Goal: Information Seeking & Learning: Learn about a topic

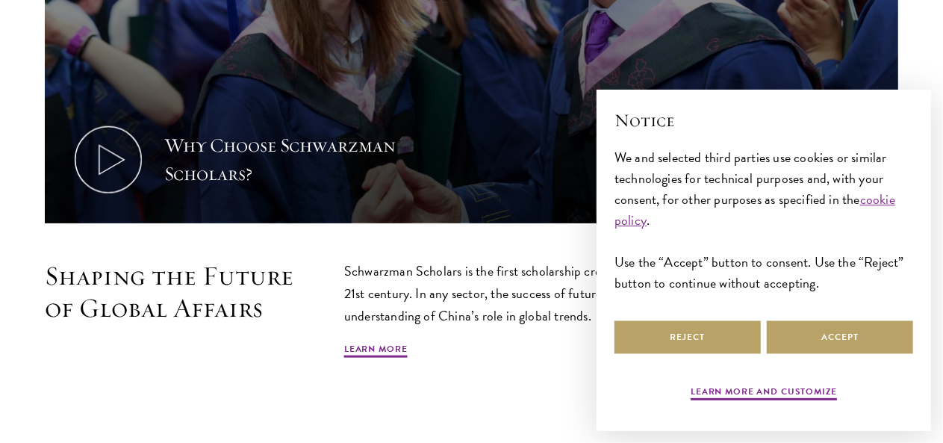
scroll to position [1087, 0]
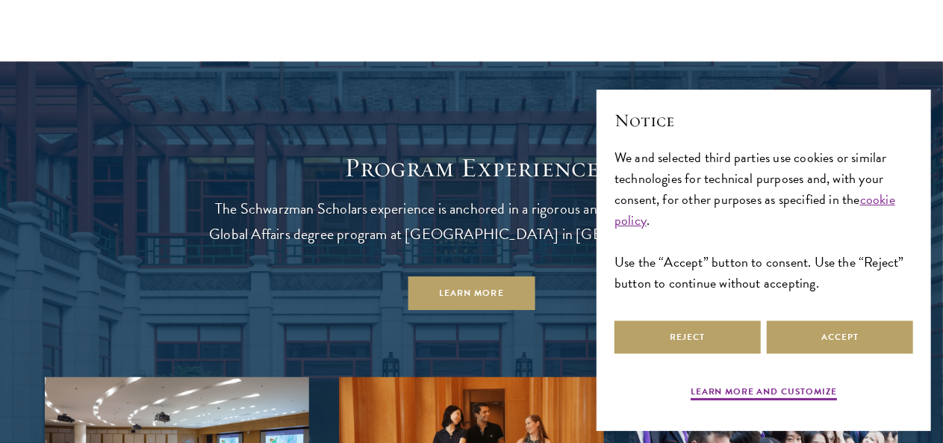
click at [811, 331] on button "Accept" at bounding box center [839, 337] width 146 height 34
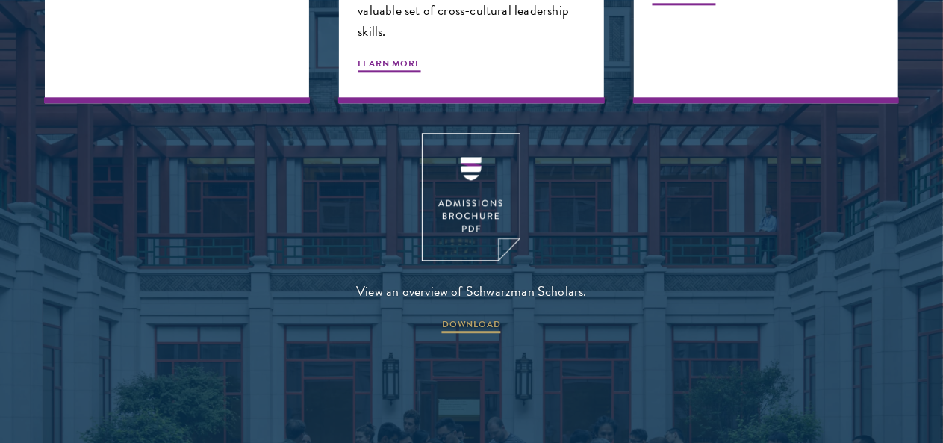
scroll to position [1846, 0]
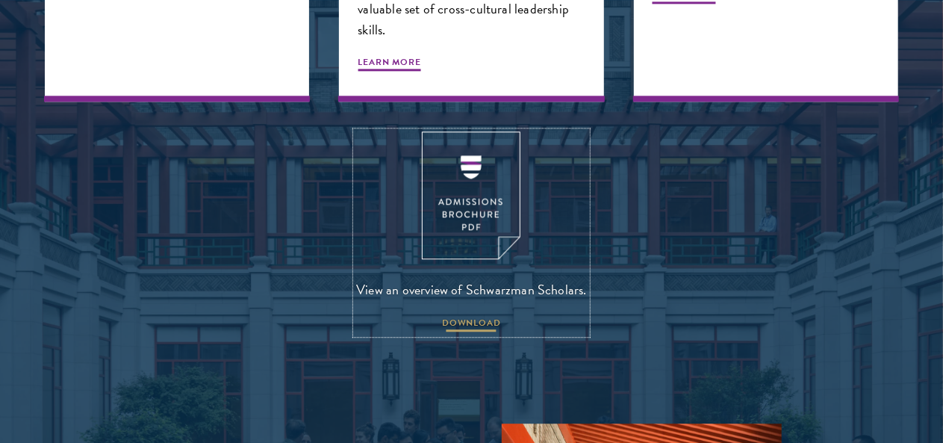
click at [472, 334] on span "DOWNLOAD" at bounding box center [471, 325] width 59 height 18
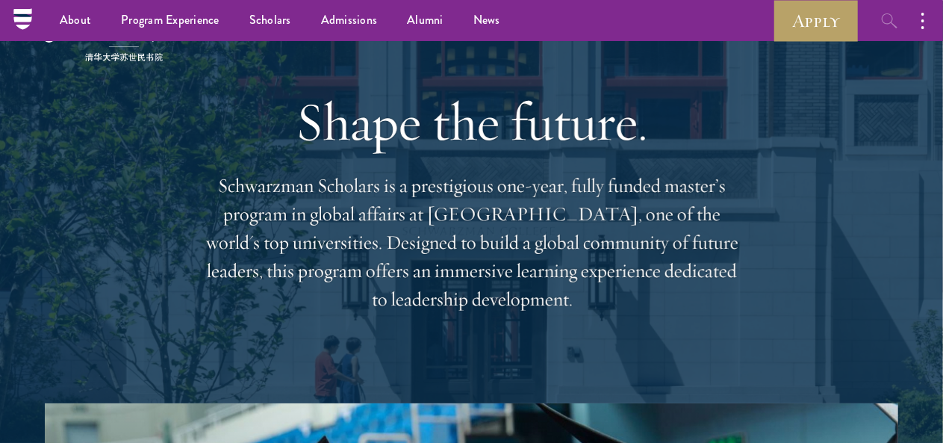
scroll to position [0, 0]
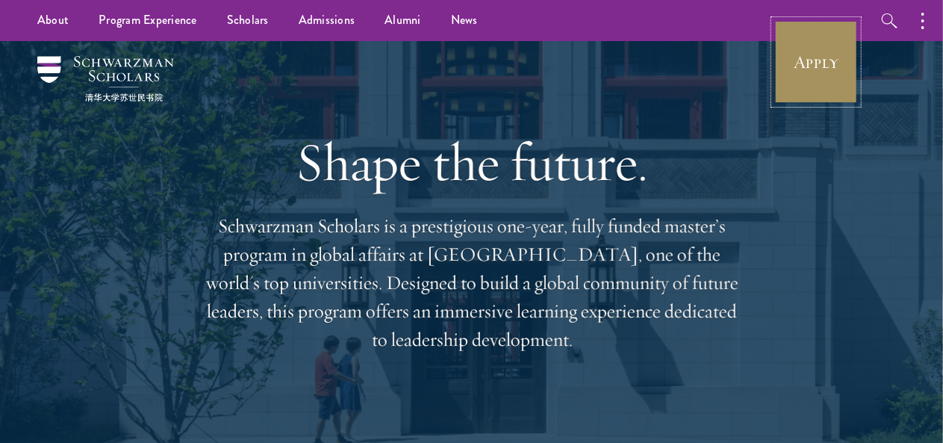
click at [808, 86] on link "Apply" at bounding box center [816, 62] width 84 height 84
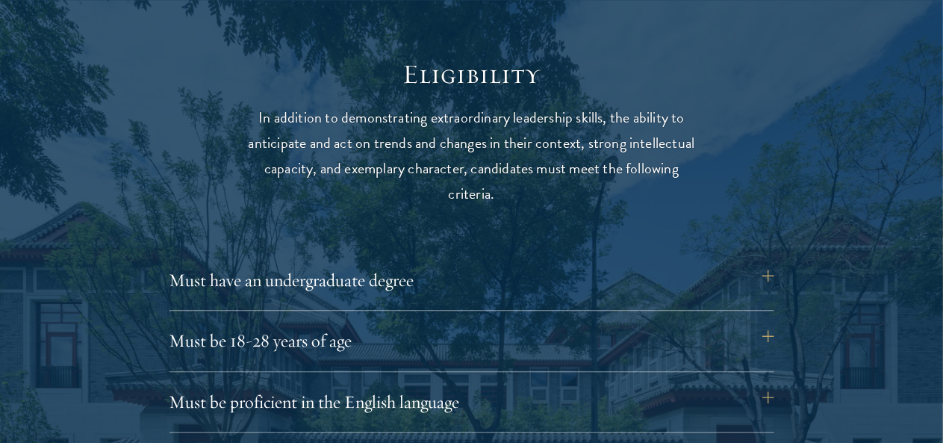
scroll to position [1881, 0]
click at [770, 266] on button "Must have an undergraduate degree" at bounding box center [479, 279] width 605 height 36
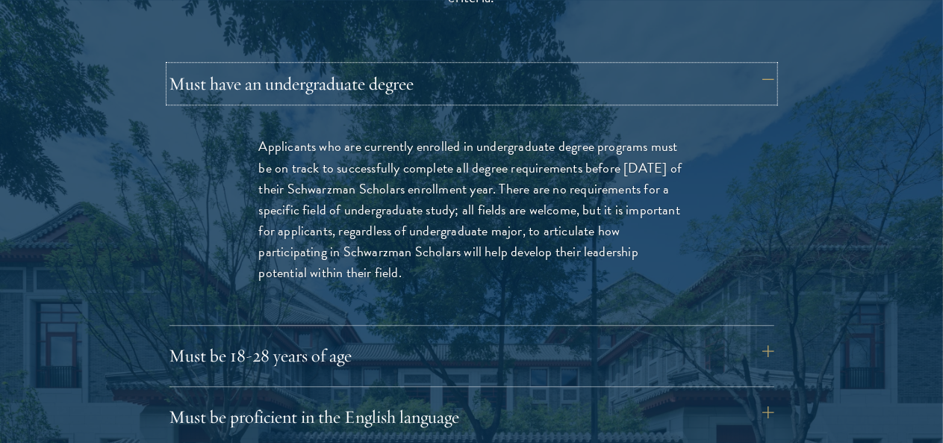
scroll to position [2081, 0]
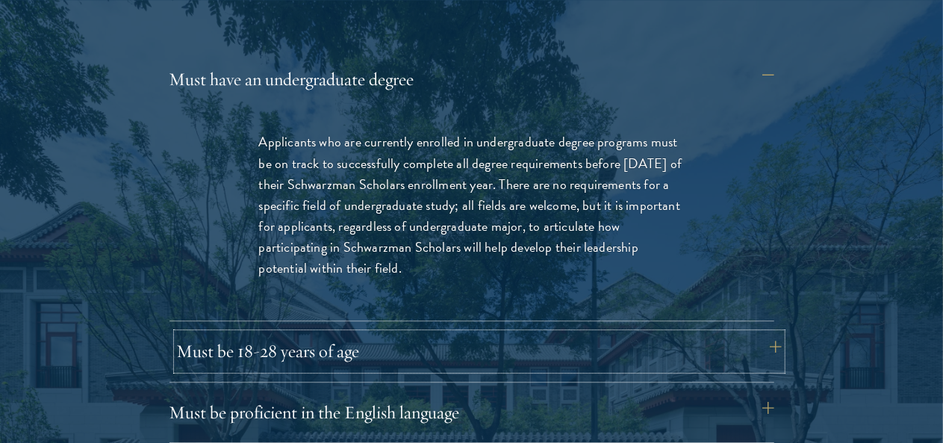
click at [769, 333] on button "Must be 18-28 years of age" at bounding box center [479, 351] width 605 height 36
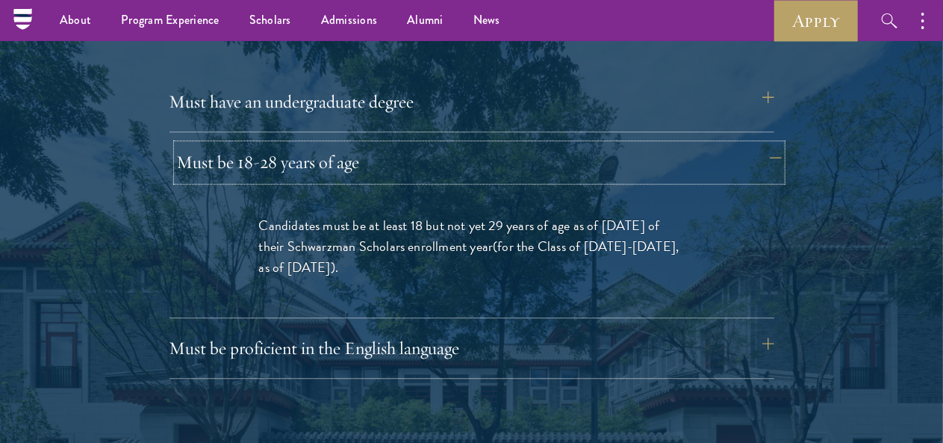
scroll to position [2058, 0]
click at [772, 330] on button "Must be proficient in the English language" at bounding box center [479, 348] width 605 height 36
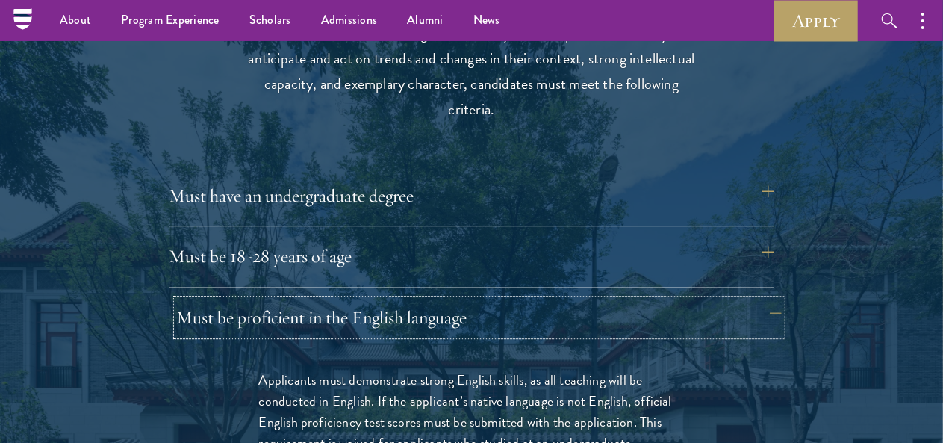
scroll to position [1945, 0]
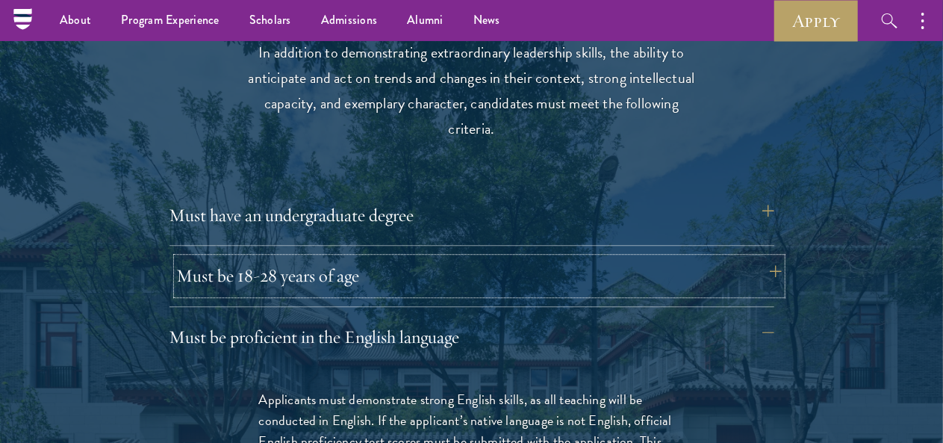
click at [770, 257] on button "Must be 18-28 years of age" at bounding box center [479, 275] width 605 height 36
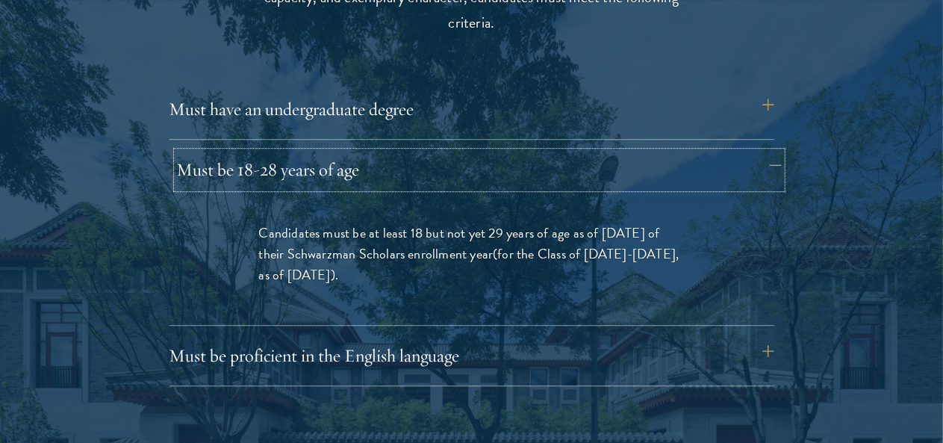
scroll to position [2051, 0]
click at [772, 337] on button "Must be proficient in the English language" at bounding box center [479, 355] width 605 height 36
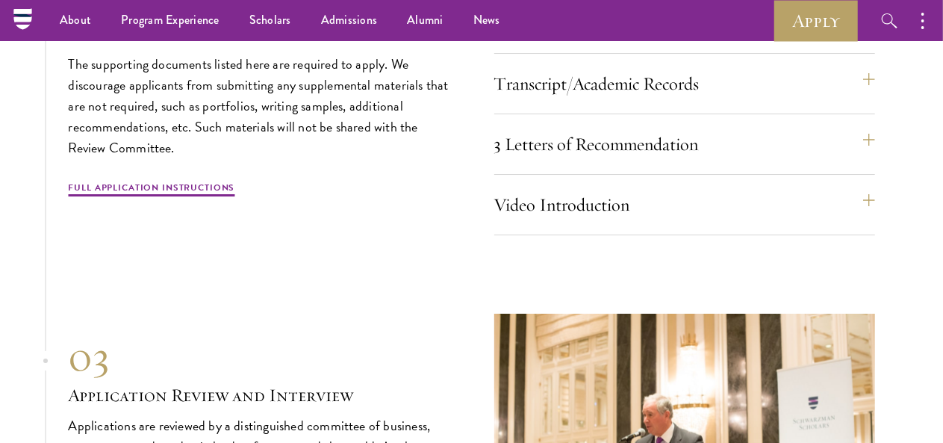
scroll to position [5420, 0]
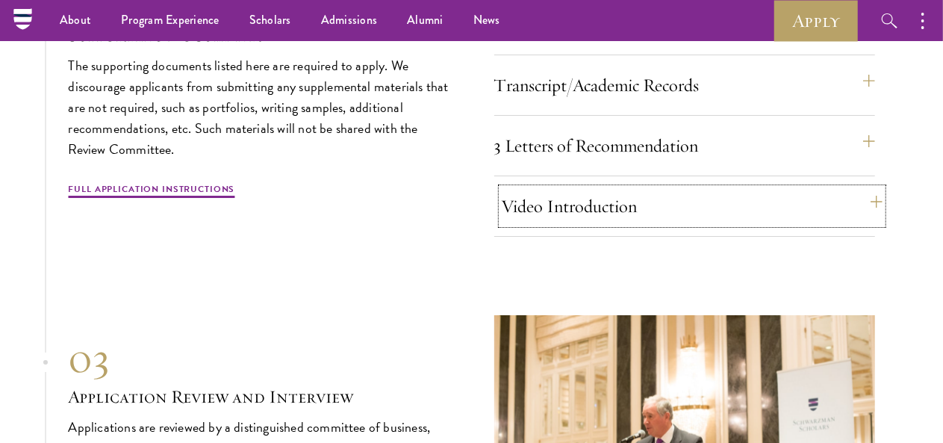
click at [866, 224] on button "Video Introduction" at bounding box center [692, 206] width 381 height 36
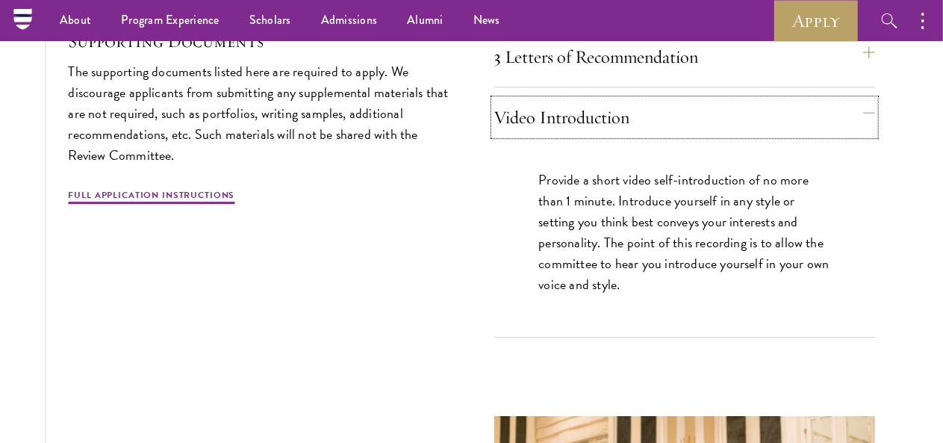
scroll to position [5101, 0]
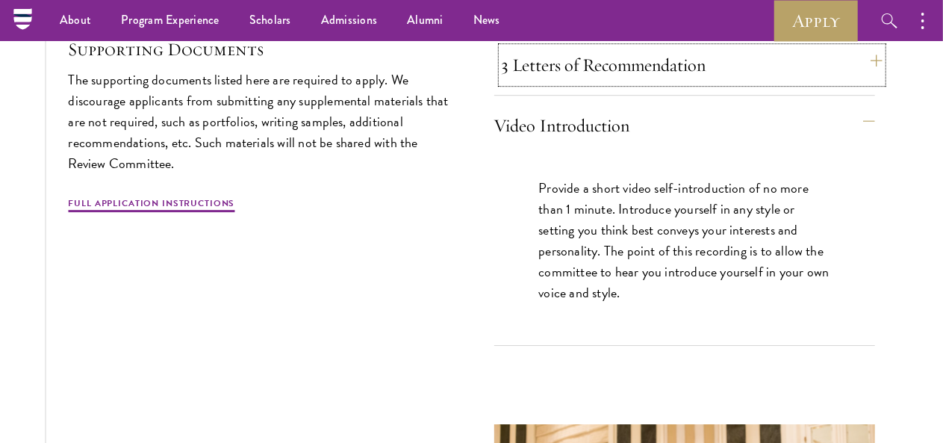
click at [863, 83] on button "3 Letters of Recommendation" at bounding box center [692, 65] width 381 height 36
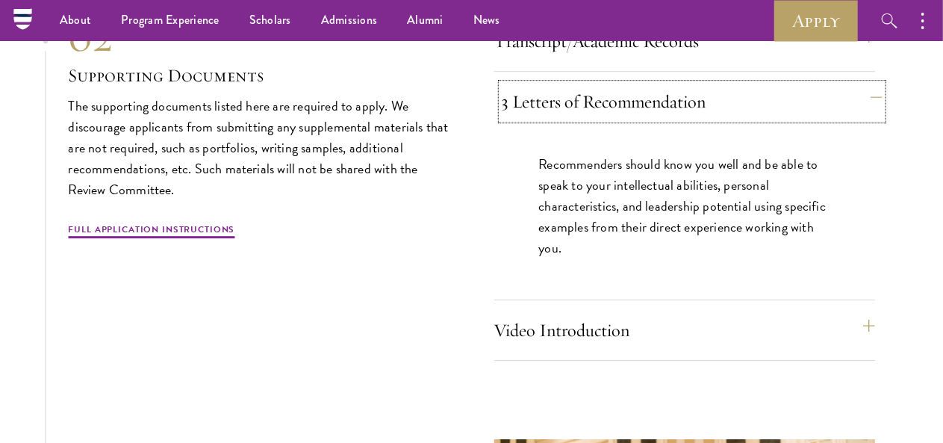
scroll to position [5063, 0]
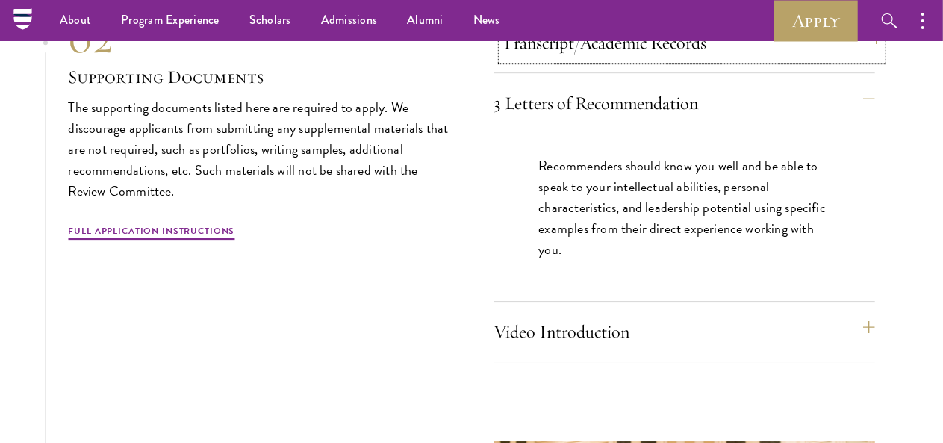
click at [864, 60] on button "Transcript/Academic Records" at bounding box center [692, 43] width 381 height 36
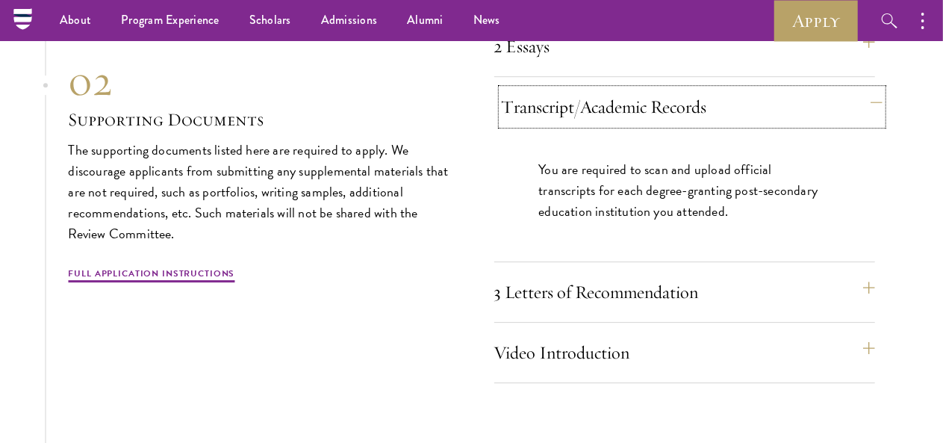
scroll to position [4998, 0]
click at [861, 65] on button "2 Essays" at bounding box center [692, 47] width 381 height 36
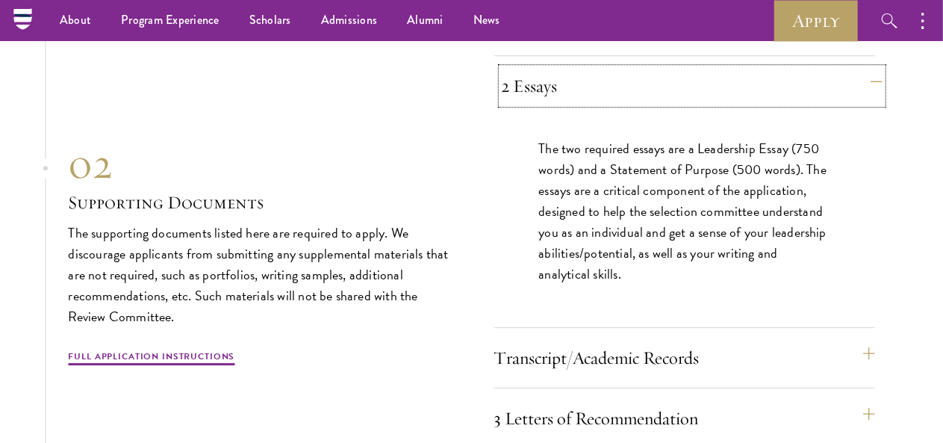
scroll to position [4959, 0]
click at [865, 44] on button "Resume" at bounding box center [692, 26] width 381 height 36
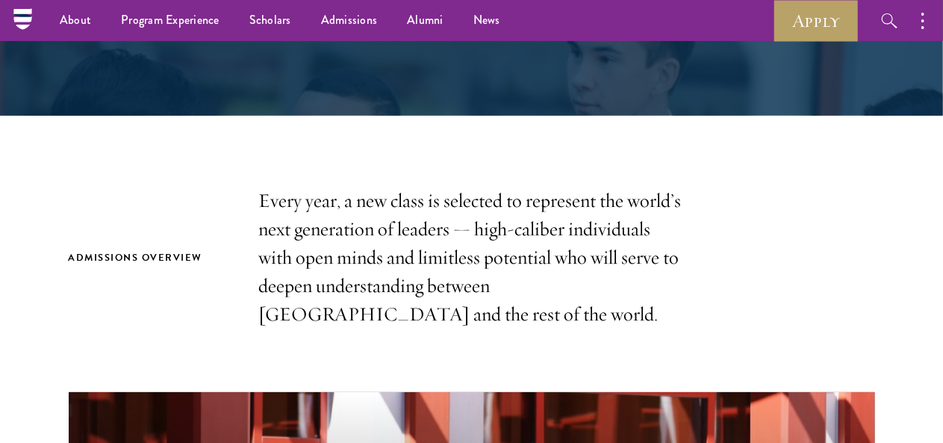
scroll to position [346, 0]
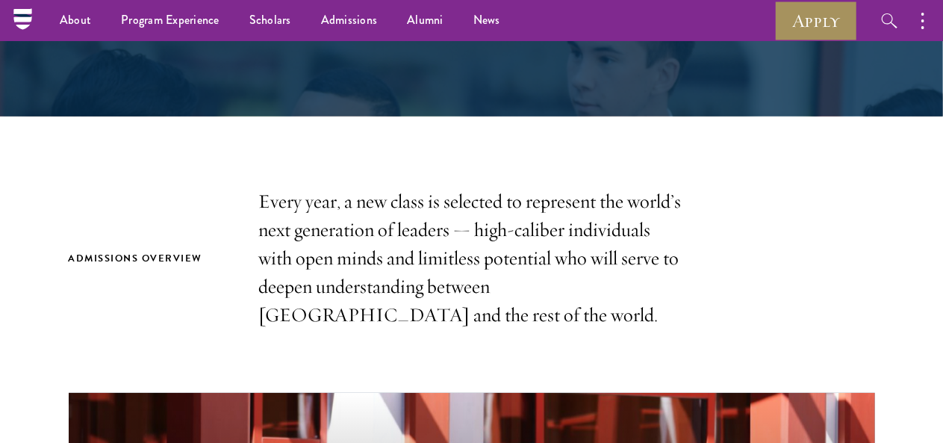
click at [816, 22] on link "Apply" at bounding box center [816, 20] width 84 height 41
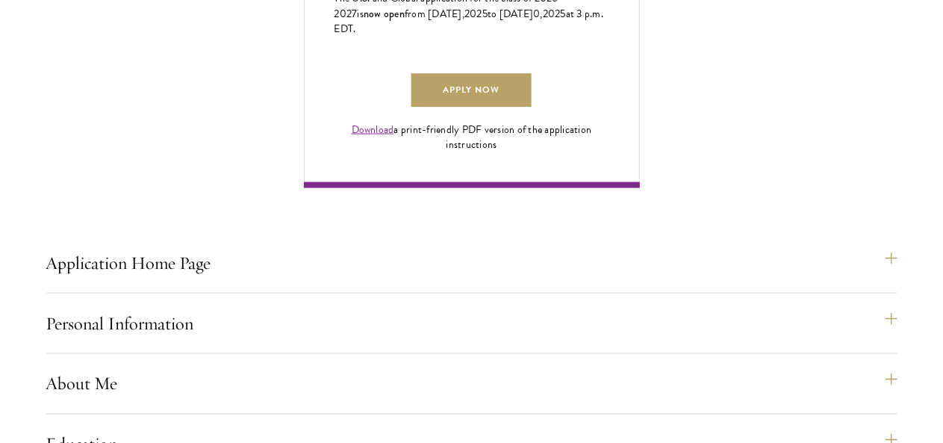
scroll to position [1067, 0]
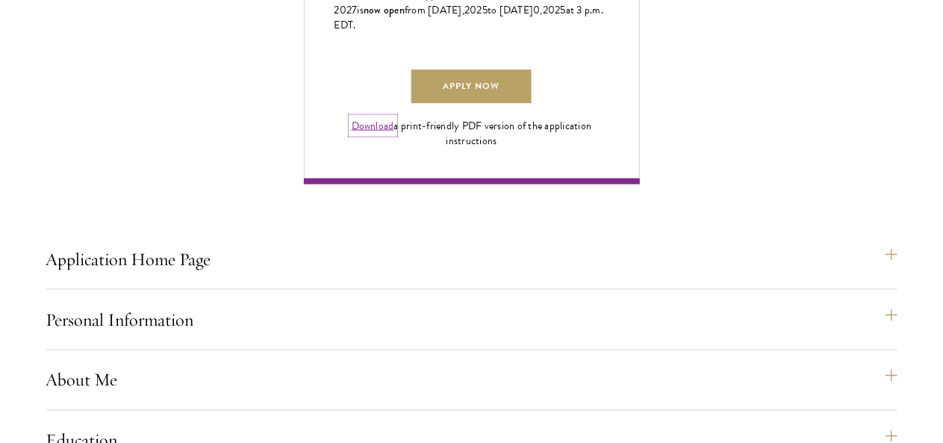
click at [394, 134] on link "Download" at bounding box center [373, 126] width 43 height 16
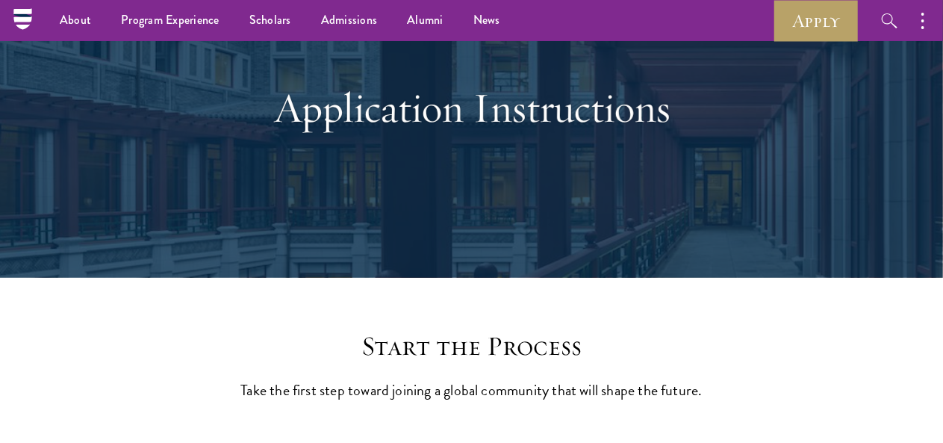
scroll to position [0, 0]
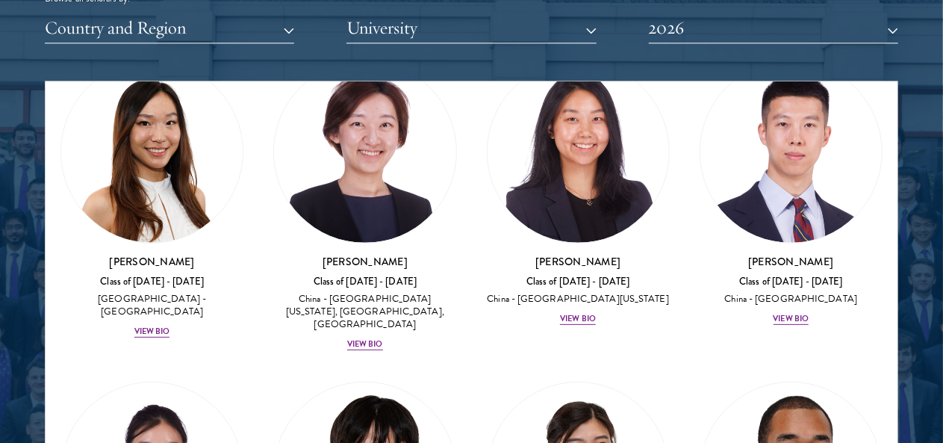
scroll to position [5842, 0]
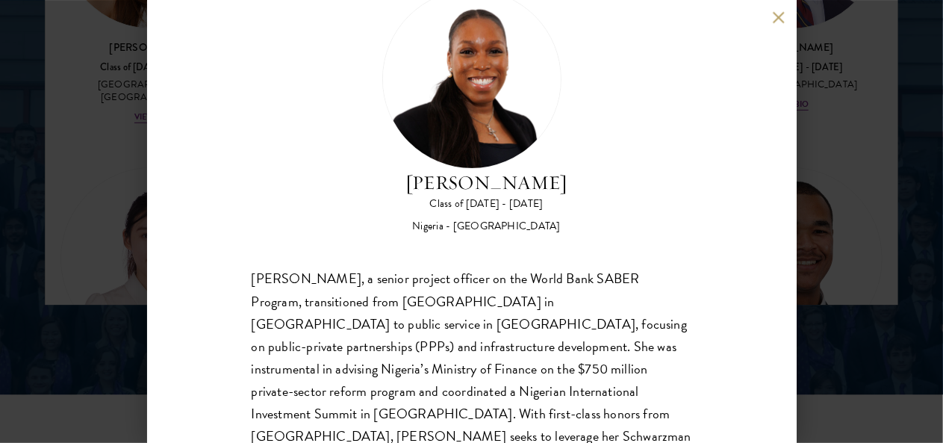
scroll to position [131, 0]
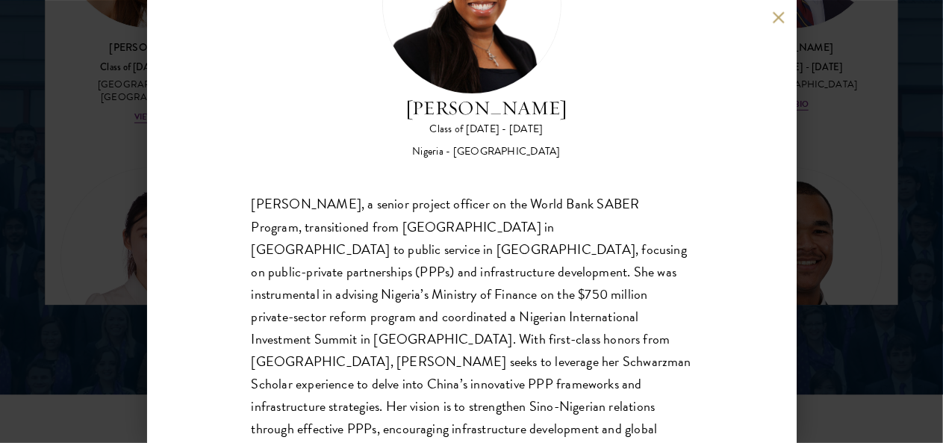
click at [777, 19] on button at bounding box center [778, 17] width 13 height 13
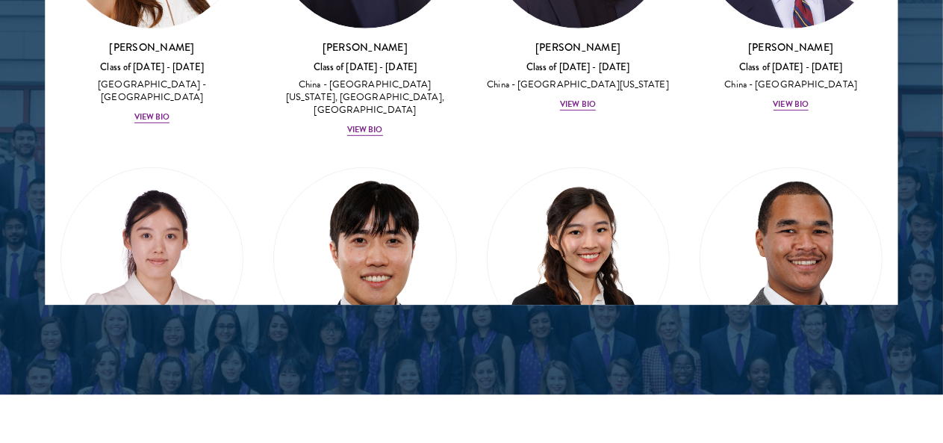
scroll to position [1931, 0]
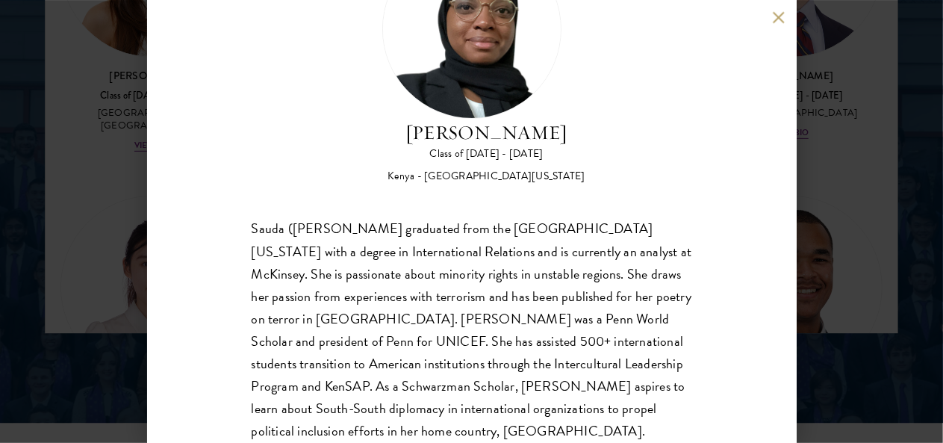
scroll to position [2081, 0]
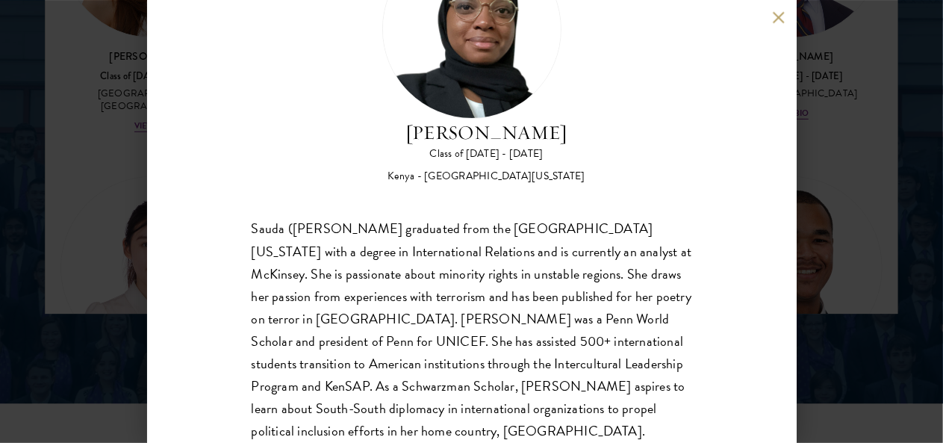
click at [780, 18] on button at bounding box center [778, 17] width 13 height 13
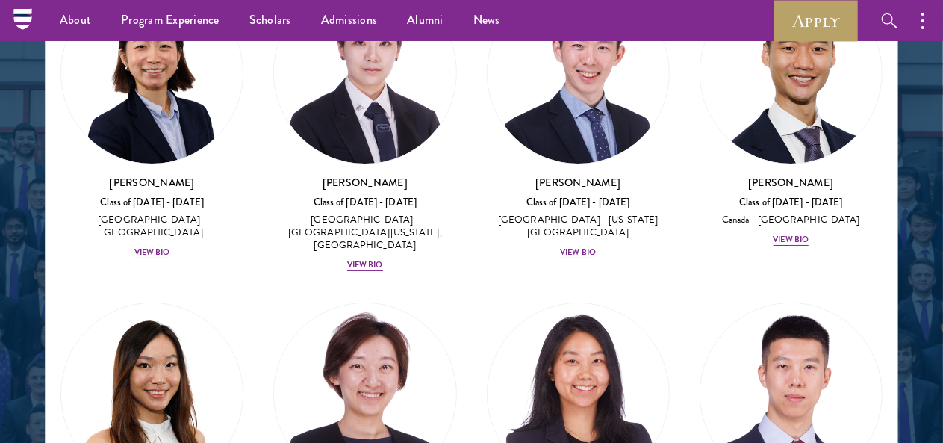
scroll to position [5543, 0]
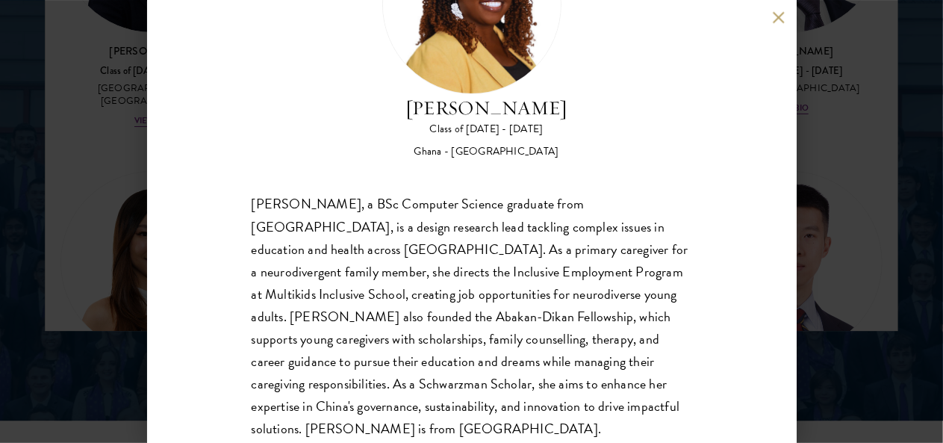
scroll to position [2081, 0]
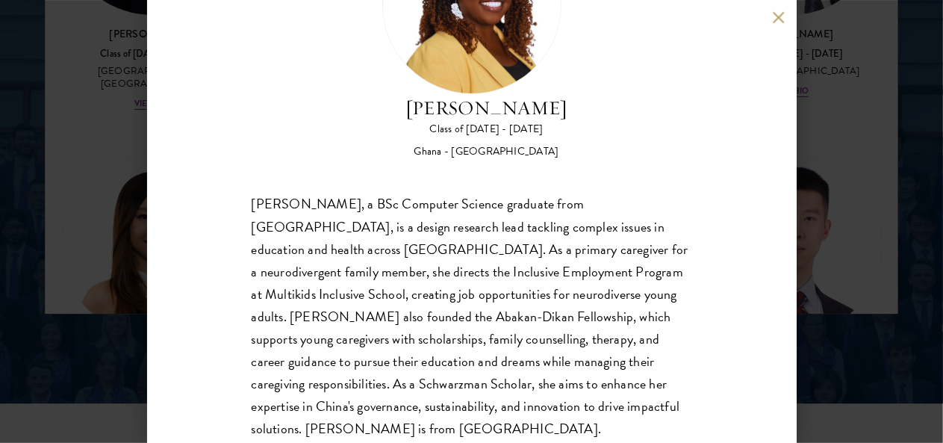
click at [784, 20] on button at bounding box center [778, 17] width 13 height 13
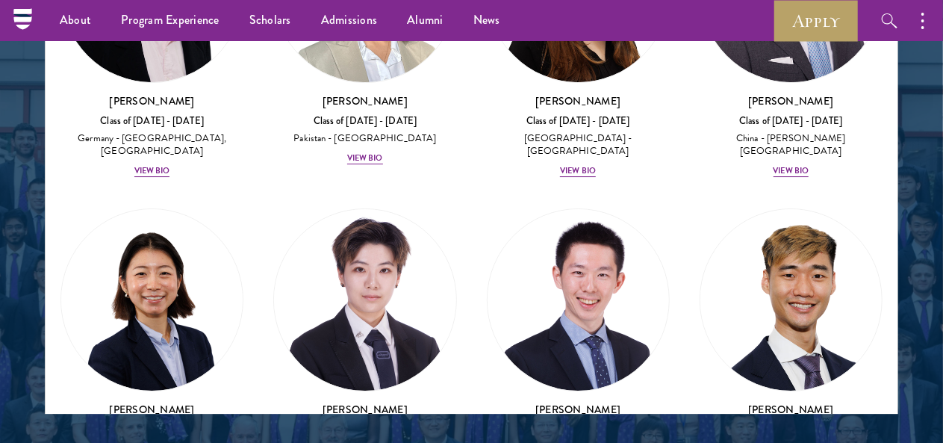
scroll to position [5244, 0]
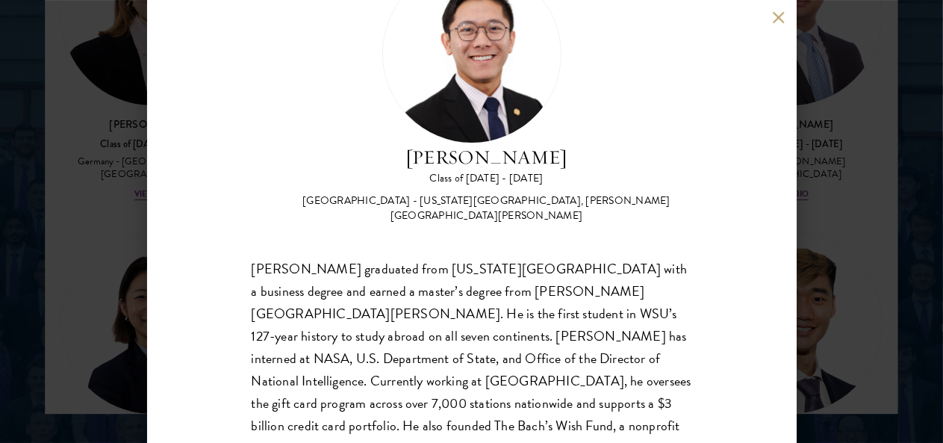
scroll to position [2130, 0]
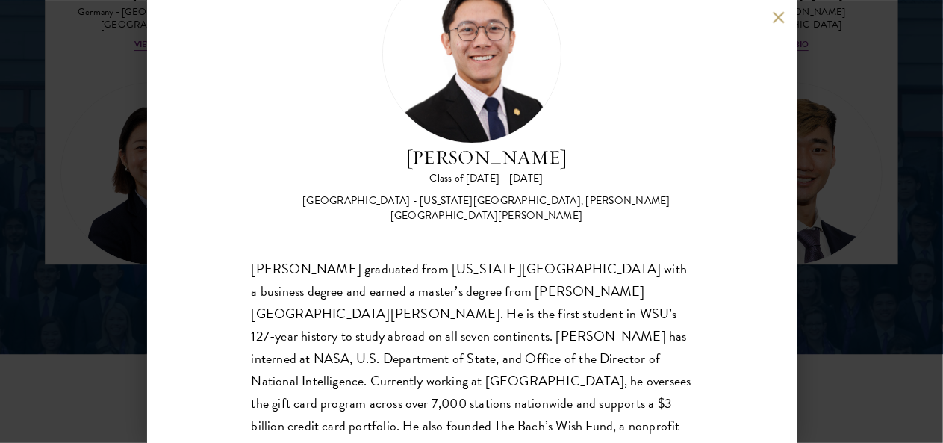
click at [781, 19] on button at bounding box center [778, 17] width 13 height 13
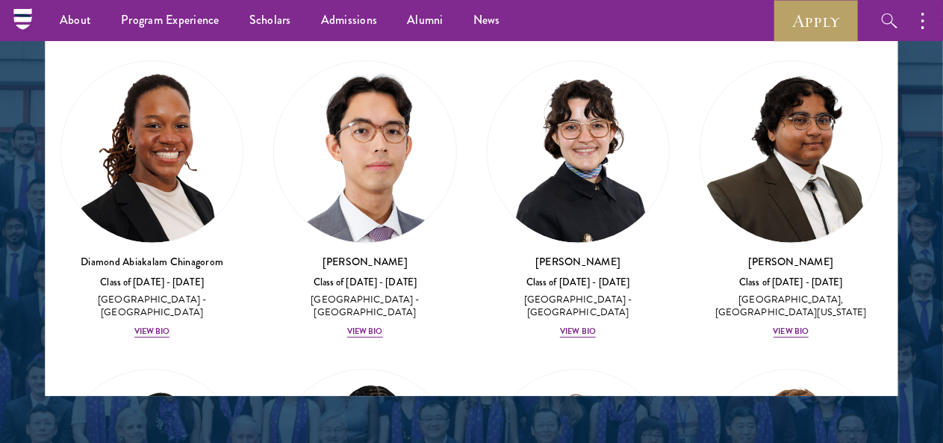
scroll to position [299, 0]
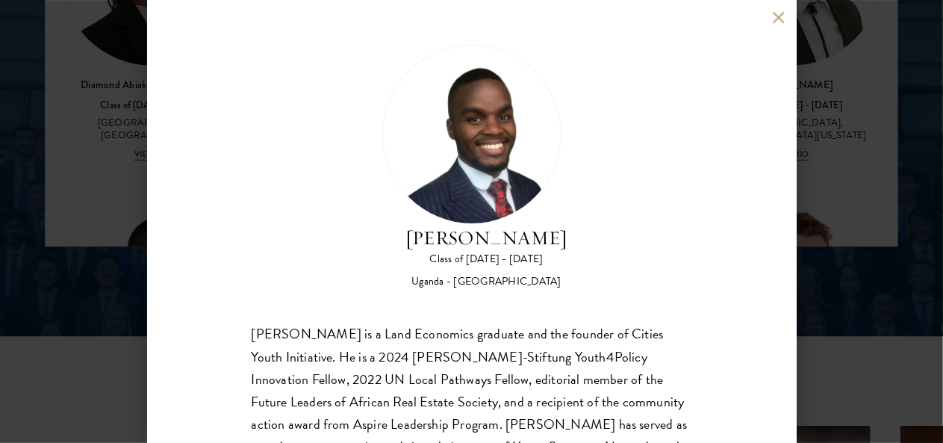
click at [778, 14] on button at bounding box center [778, 17] width 13 height 13
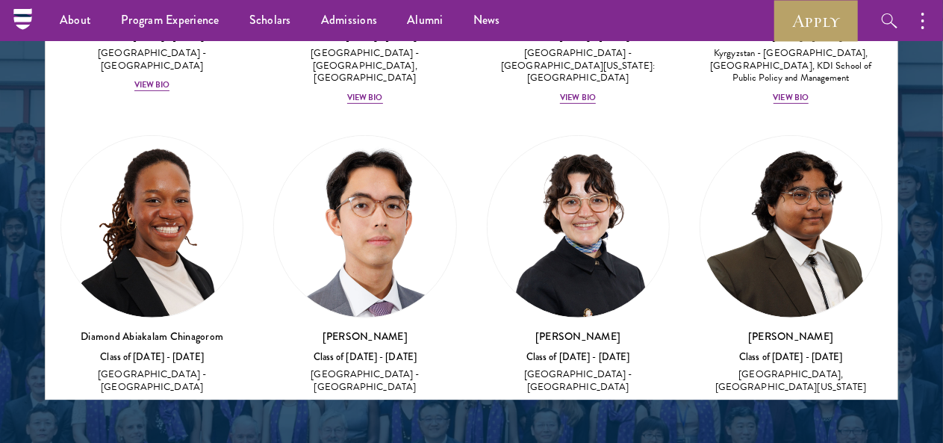
scroll to position [224, 0]
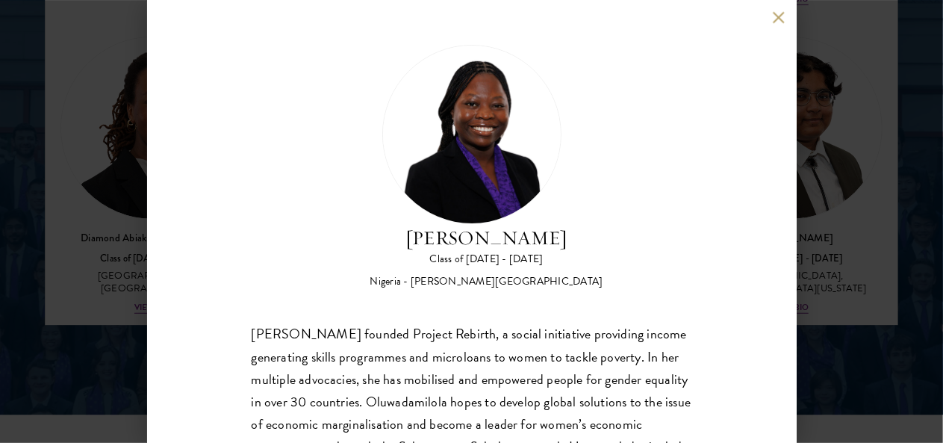
click at [778, 18] on button at bounding box center [778, 17] width 13 height 13
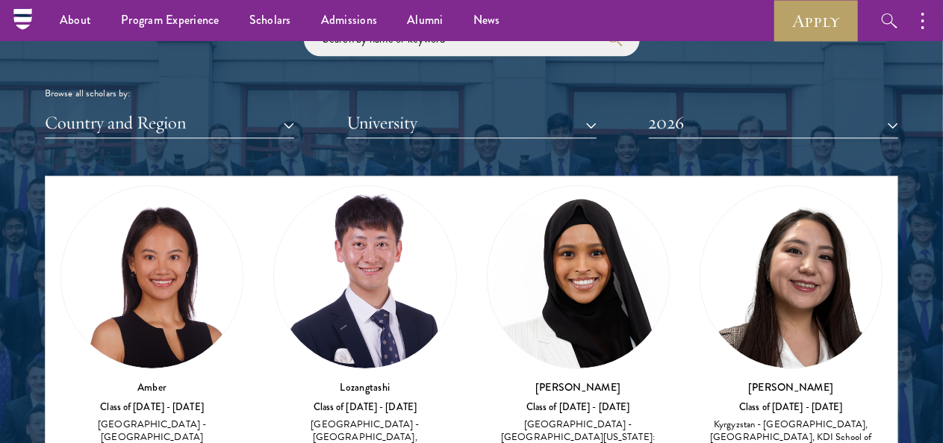
scroll to position [149, 0]
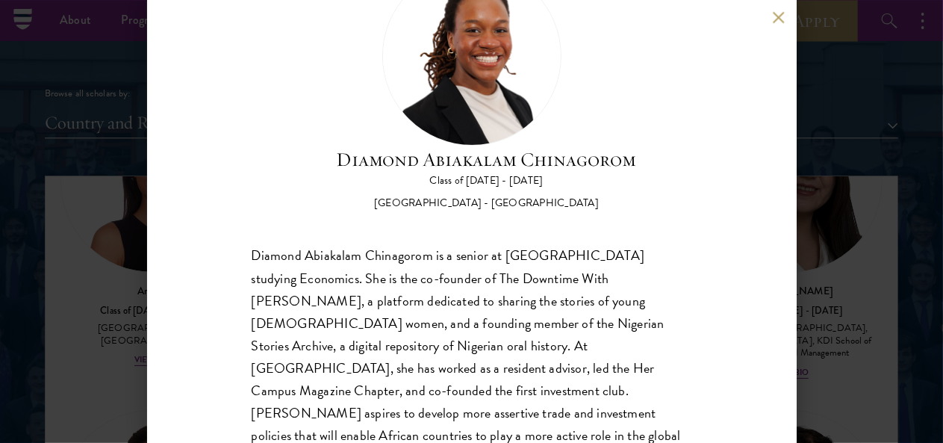
scroll to position [81, 0]
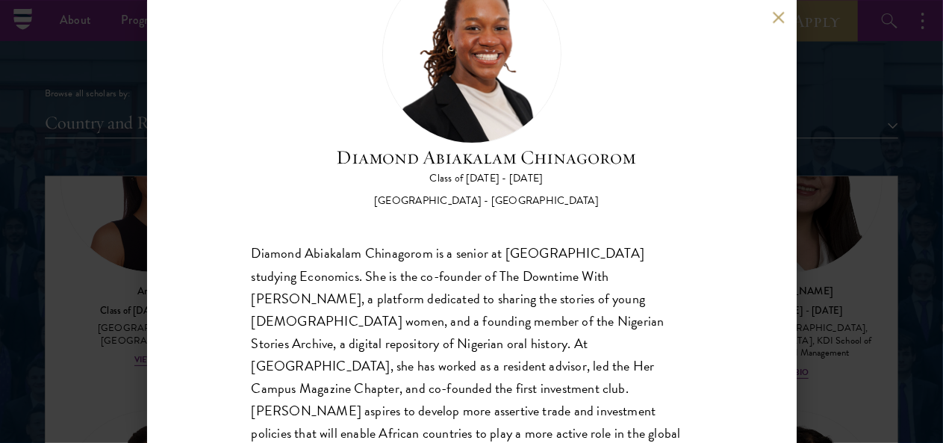
click at [773, 19] on button at bounding box center [778, 17] width 13 height 13
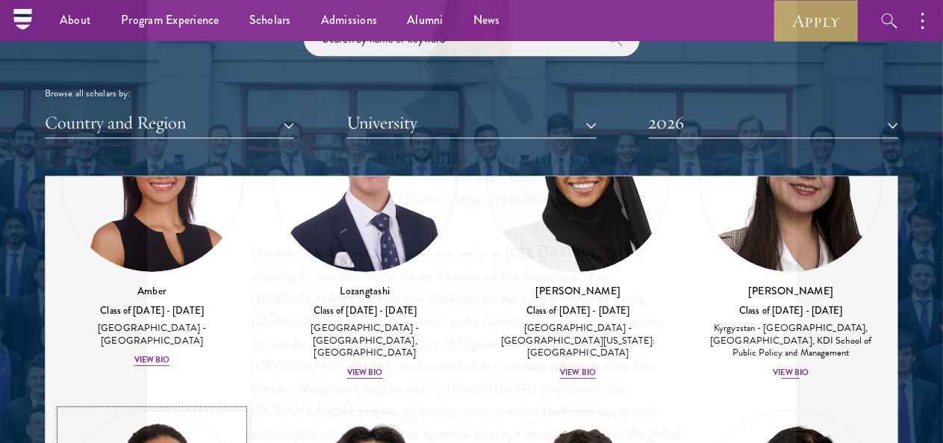
scroll to position [60, 0]
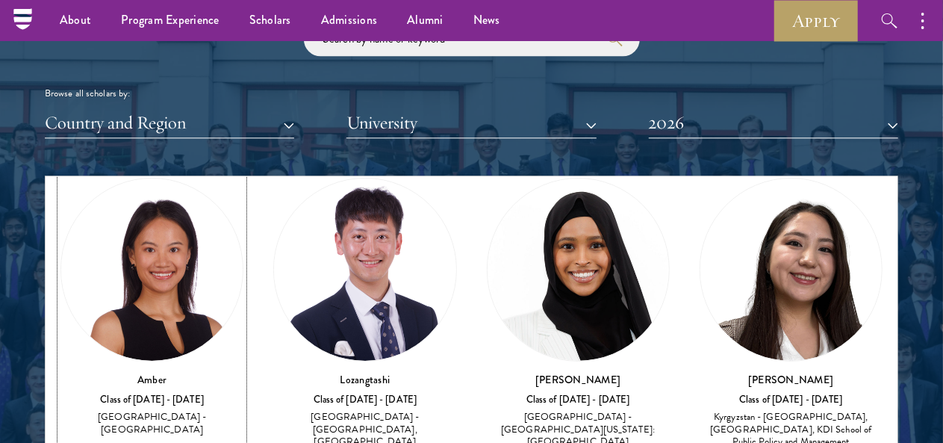
click at [167, 442] on div "View Bio" at bounding box center [152, 449] width 36 height 12
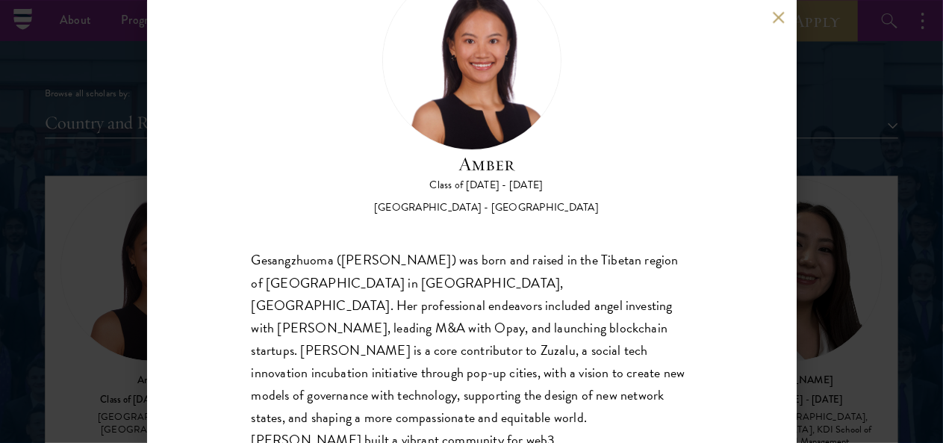
scroll to position [131, 0]
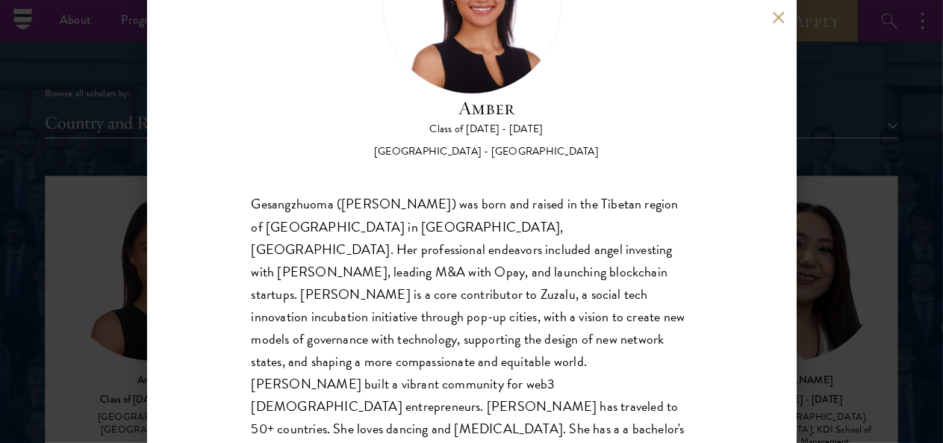
click at [775, 13] on button at bounding box center [778, 17] width 13 height 13
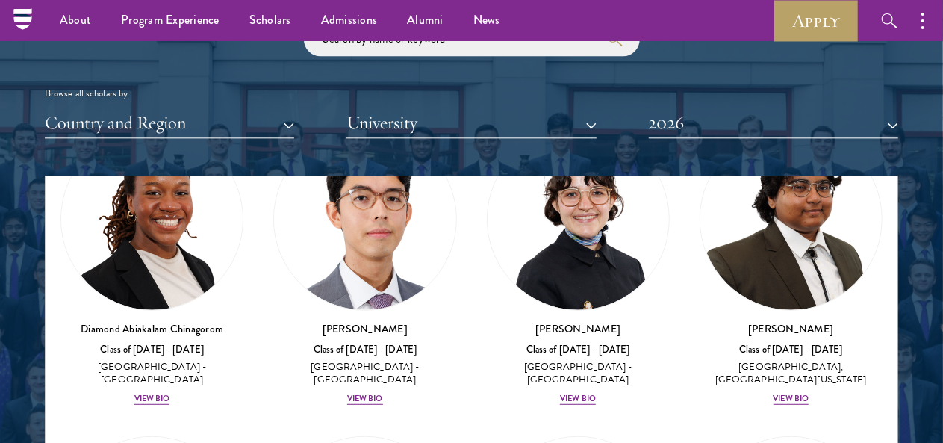
scroll to position [434, 0]
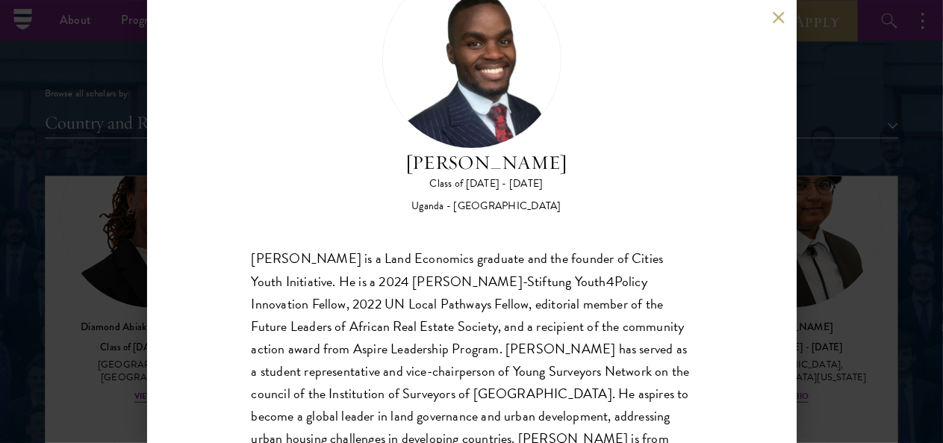
scroll to position [106, 0]
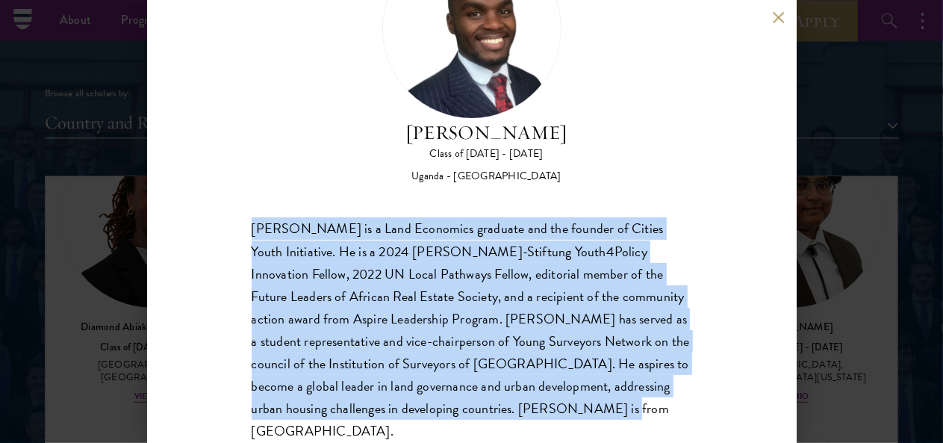
drag, startPoint x: 254, startPoint y: 161, endPoint x: 419, endPoint y: 387, distance: 279.9
click at [419, 387] on div "[PERSON_NAME] is a Land Economics graduate and the founder of Cities Youth Init…" at bounding box center [472, 329] width 440 height 224
copy div "[PERSON_NAME] is a Land Economics graduate and the founder of Cities Youth Init…"
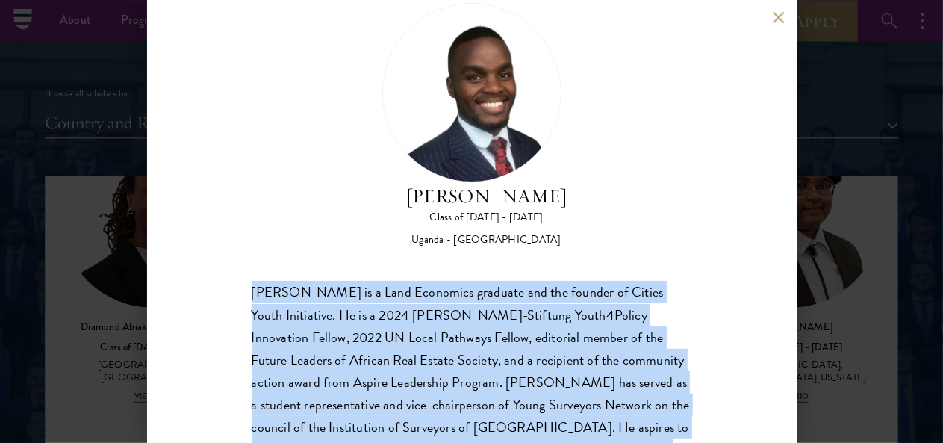
scroll to position [0, 0]
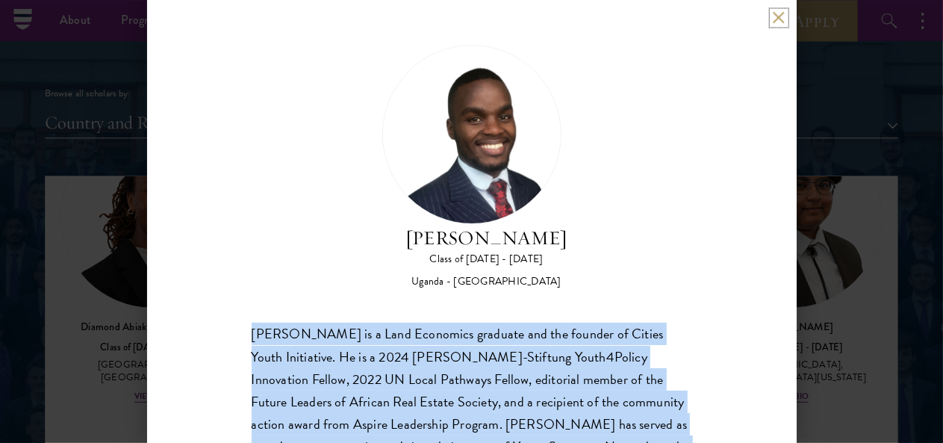
click at [776, 19] on button at bounding box center [778, 17] width 13 height 13
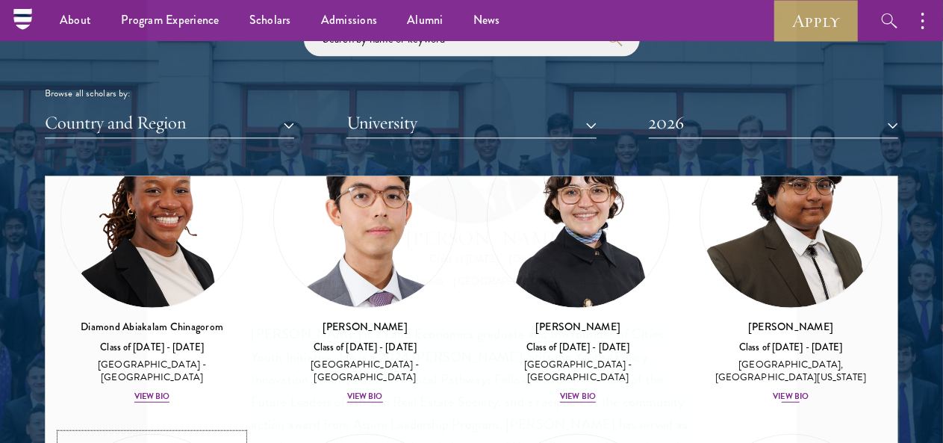
scroll to position [375, 0]
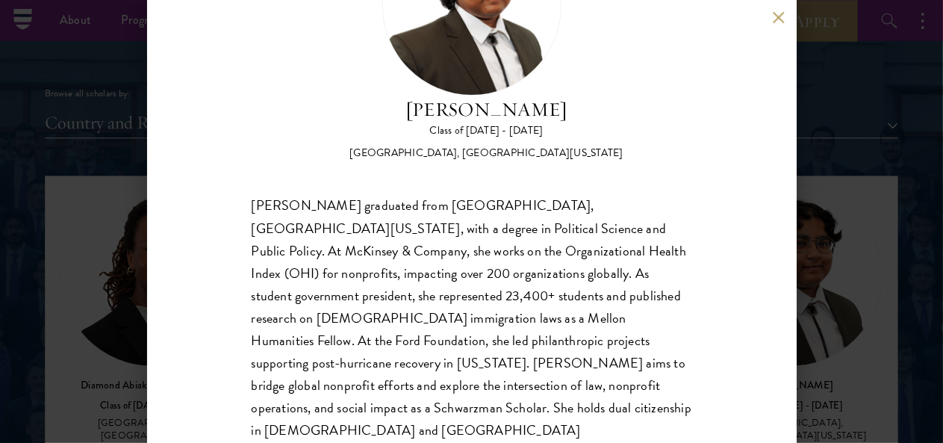
scroll to position [131, 0]
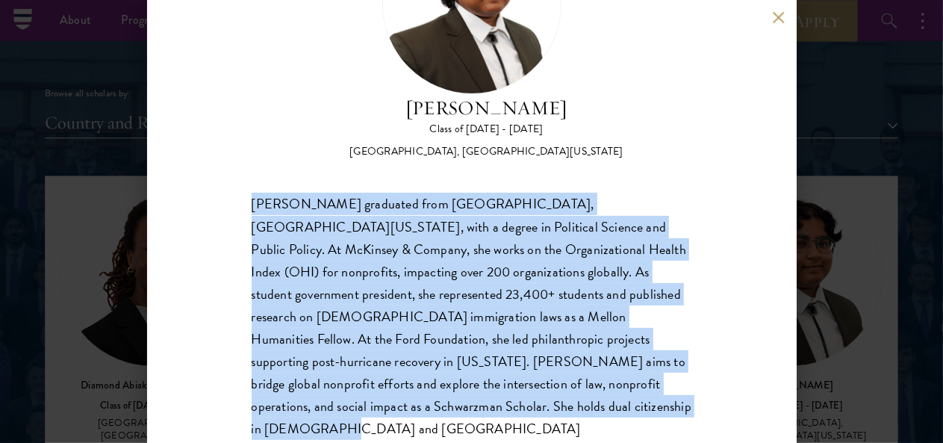
drag, startPoint x: 254, startPoint y: 136, endPoint x: 407, endPoint y: 395, distance: 301.2
click at [407, 395] on div "[PERSON_NAME] graduated from [GEOGRAPHIC_DATA], [GEOGRAPHIC_DATA][US_STATE], wi…" at bounding box center [472, 327] width 440 height 269
copy div "[PERSON_NAME] graduated from [GEOGRAPHIC_DATA], [GEOGRAPHIC_DATA][US_STATE], wi…"
